Goal: Task Accomplishment & Management: Use online tool/utility

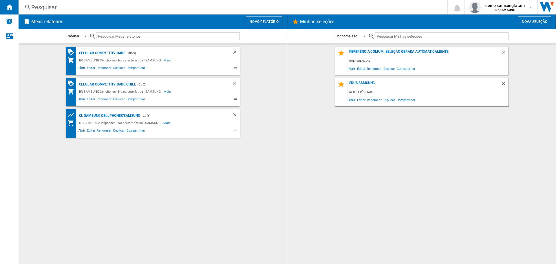
click at [267, 17] on button "Novo relatório" at bounding box center [264, 21] width 36 height 11
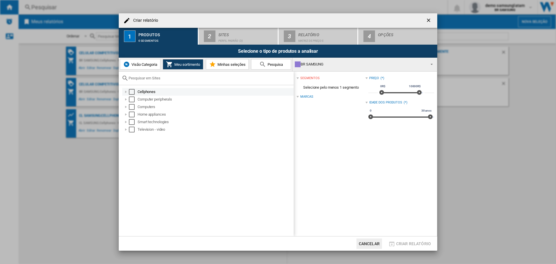
click at [131, 90] on div "Select" at bounding box center [132, 92] width 6 height 6
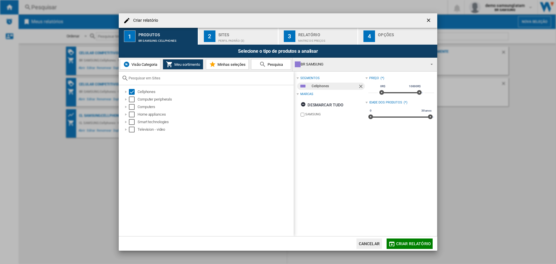
click at [257, 34] on div "Sites" at bounding box center [246, 33] width 57 height 6
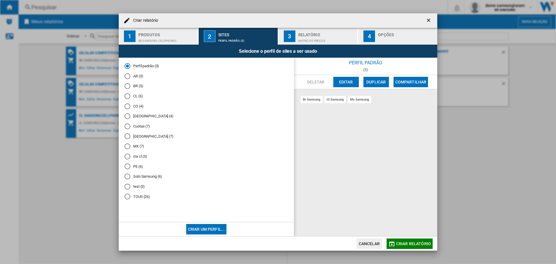
click at [193, 232] on button "Criar um perfil..." at bounding box center [206, 229] width 41 height 10
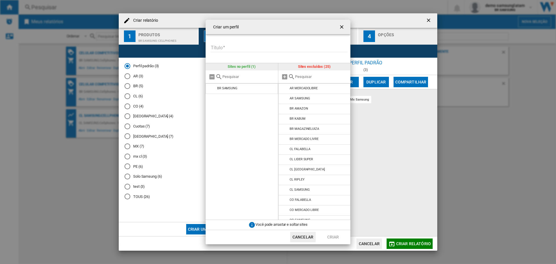
click at [312, 76] on input "text" at bounding box center [321, 76] width 53 height 4
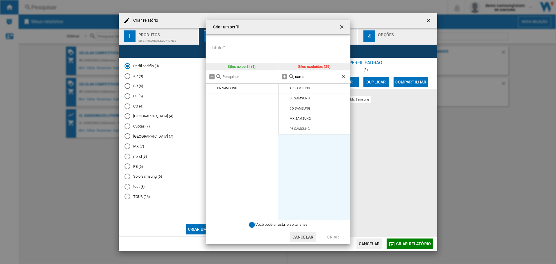
type input "sams"
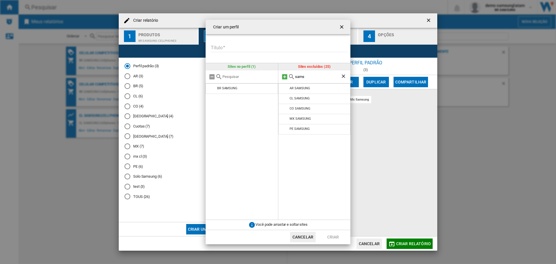
click at [284, 76] on md-icon at bounding box center [284, 76] width 7 height 7
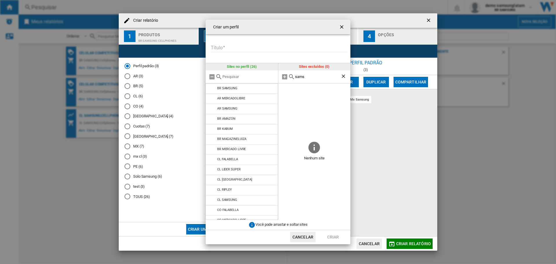
click at [344, 76] on ng-md-icon "Limpar busca" at bounding box center [343, 76] width 7 height 7
click at [297, 76] on input "text" at bounding box center [321, 76] width 53 height 4
type input "sam"
click at [212, 77] on md-icon at bounding box center [211, 76] width 7 height 7
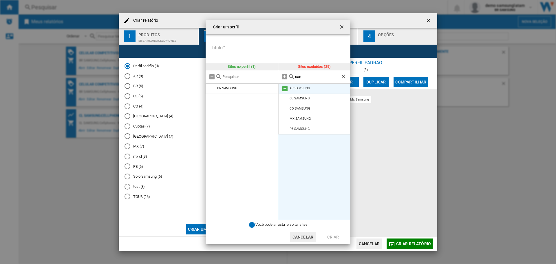
click at [285, 86] on md-icon at bounding box center [284, 88] width 7 height 7
click at [285, 87] on md-icon at bounding box center [284, 88] width 7 height 7
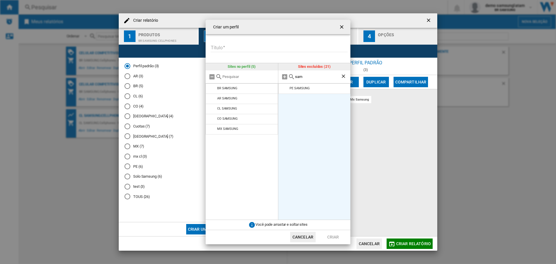
click at [285, 87] on md-icon at bounding box center [284, 88] width 7 height 7
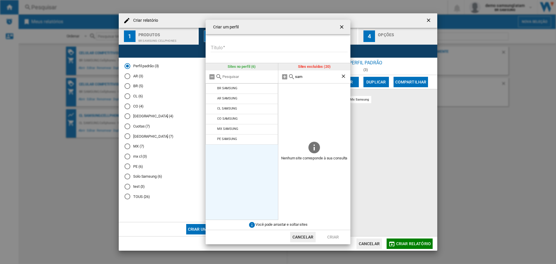
click at [242, 163] on ul "BR SAMSUNG AR SAMSUNG CL SAMSUNG CO SAMSUNG MX SAMSUNG PE SAMSUNG" at bounding box center [241, 151] width 72 height 136
click at [310, 233] on button "Cancelar" at bounding box center [302, 237] width 25 height 10
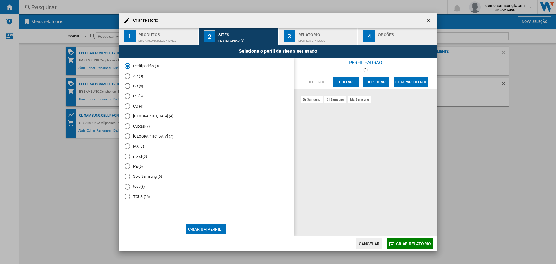
click at [365, 240] on button "Cancelar" at bounding box center [368, 243] width 25 height 10
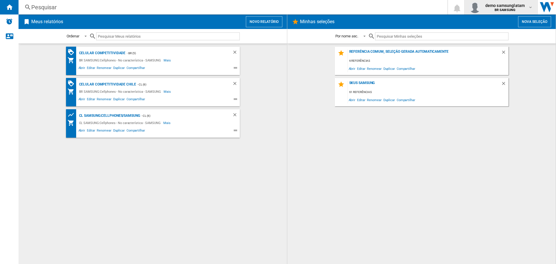
click at [521, 8] on span "BR SAMSUNG" at bounding box center [504, 9] width 39 height 3
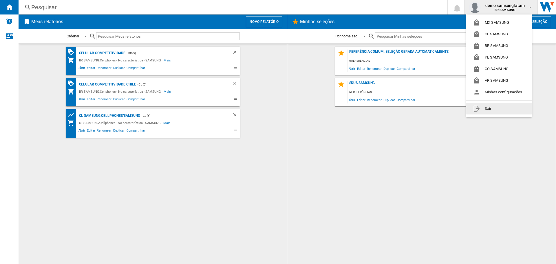
click at [504, 109] on button "Sair" at bounding box center [498, 109] width 65 height 12
